Goal: Task Accomplishment & Management: Manage account settings

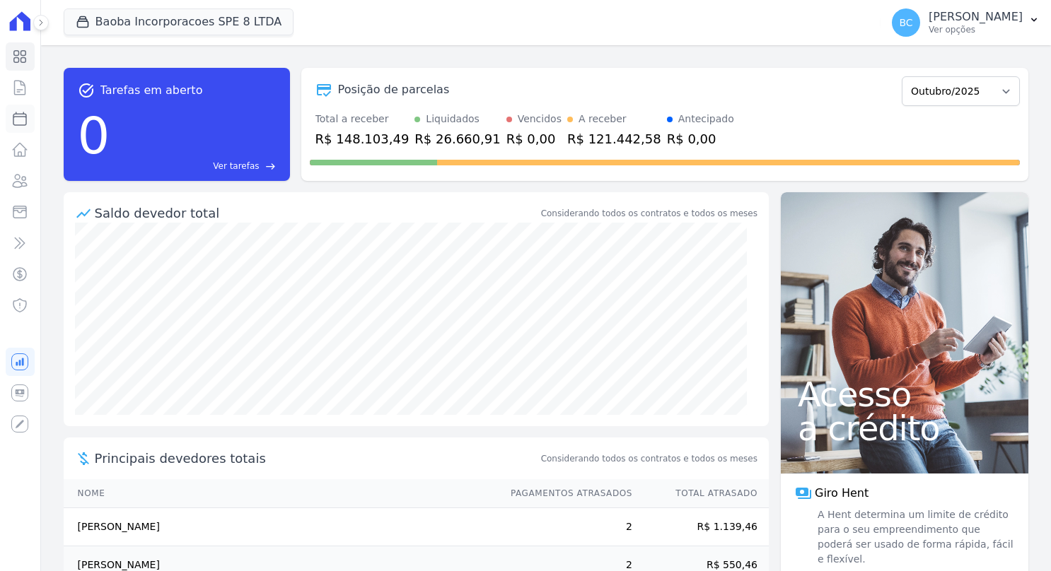
click at [28, 123] on icon at bounding box center [19, 118] width 17 height 17
select select
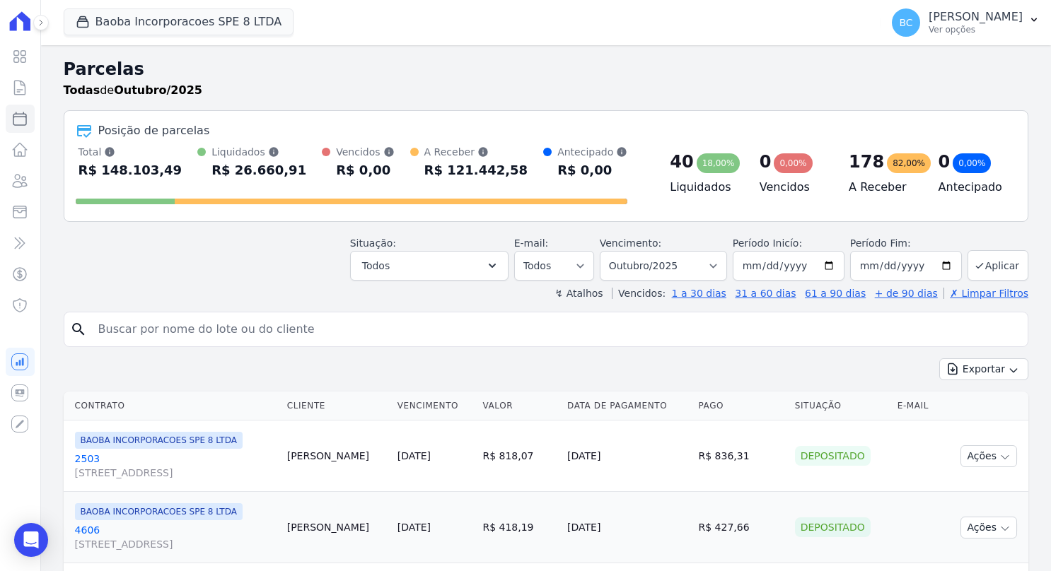
click at [170, 323] on input "search" at bounding box center [556, 329] width 932 height 28
click at [184, 330] on input "search" at bounding box center [556, 329] width 932 height 28
type input "[PERSON_NAME]"
select select
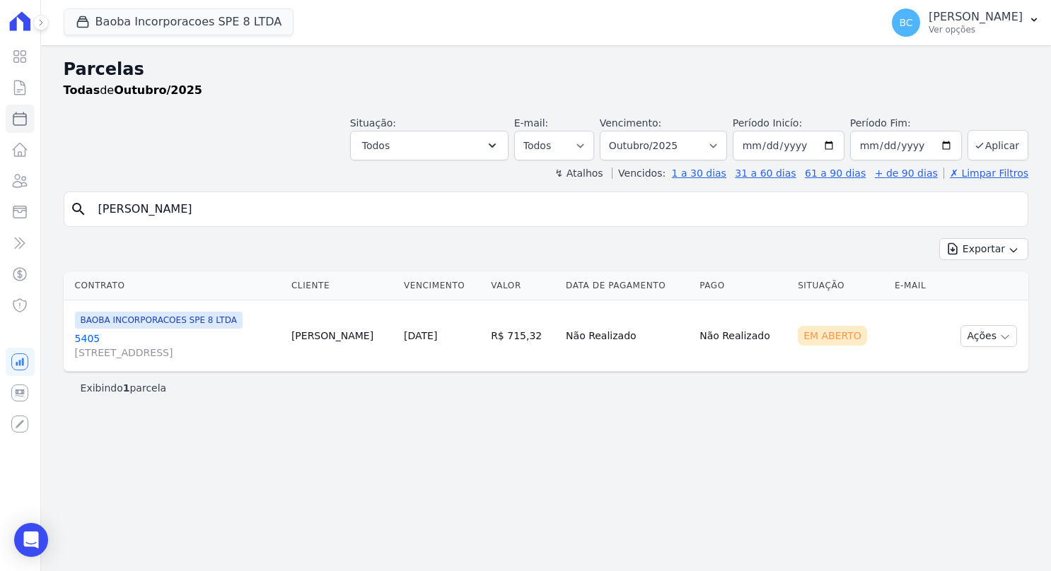
click at [92, 336] on link "5405 [STREET_ADDRESS]" at bounding box center [177, 346] width 205 height 28
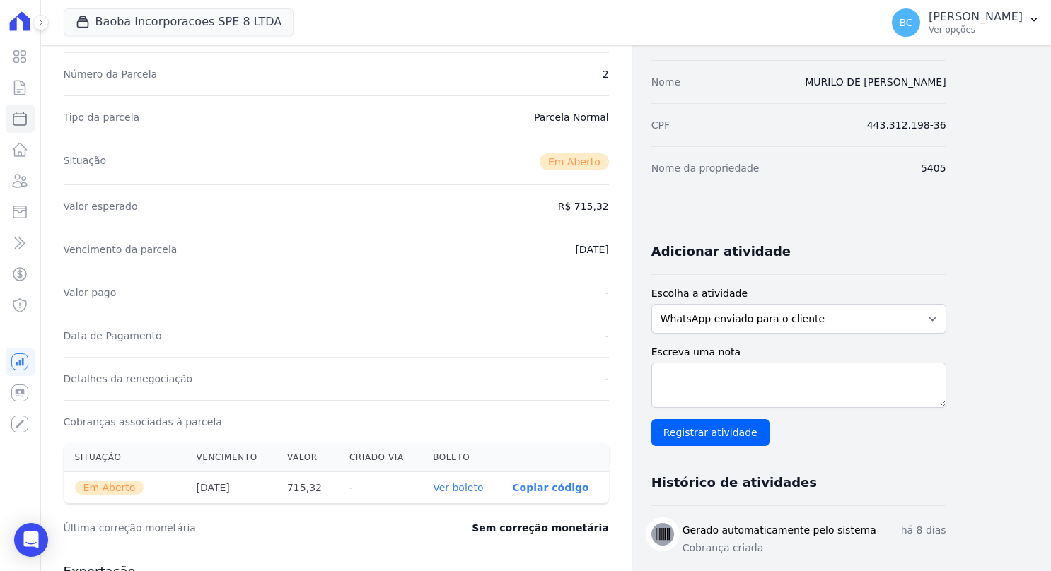
scroll to position [283, 0]
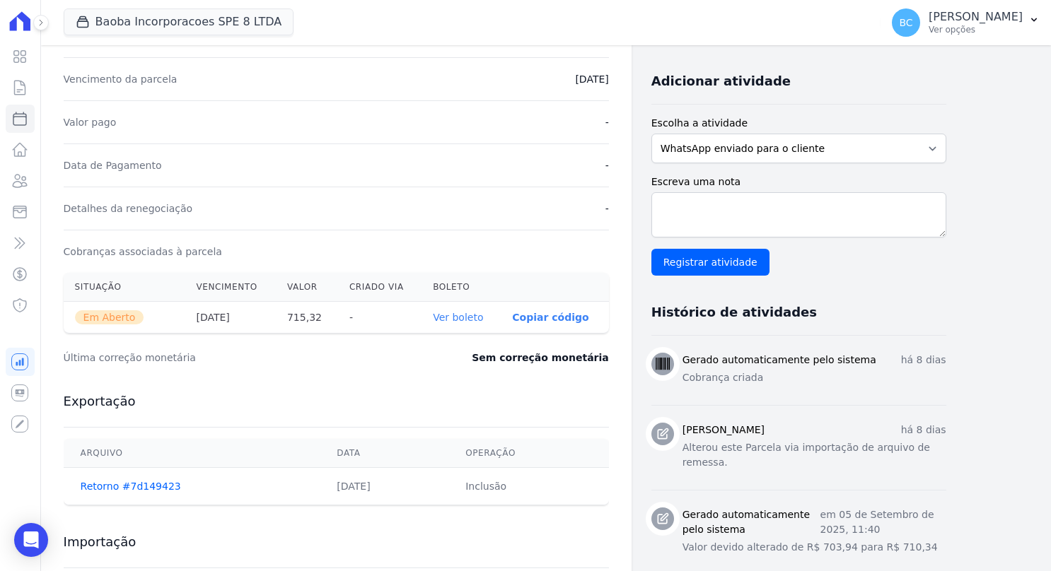
click at [465, 325] on th "Ver boleto" at bounding box center [461, 318] width 79 height 32
click at [465, 318] on link "Ver boleto" at bounding box center [458, 317] width 50 height 11
